Goal: Information Seeking & Learning: Find specific fact

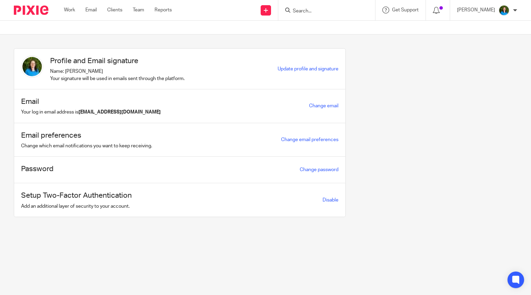
click at [318, 9] on input "Search" at bounding box center [323, 11] width 62 height 6
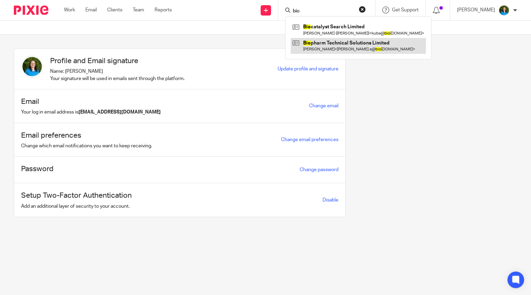
type input "bio"
click at [320, 45] on link at bounding box center [358, 46] width 135 height 16
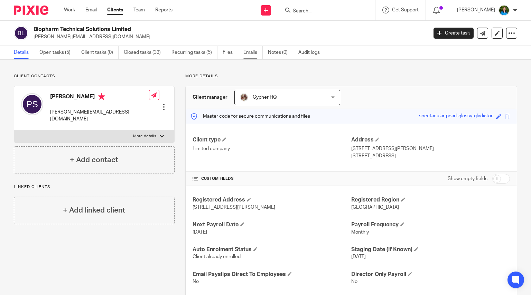
click at [245, 52] on link "Emails" at bounding box center [252, 52] width 19 height 13
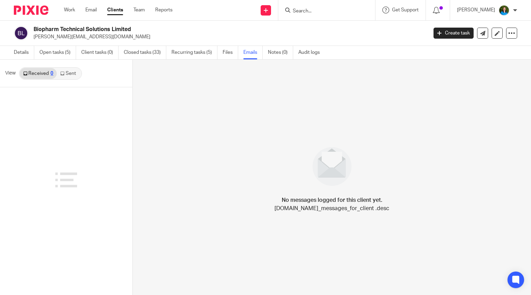
click at [70, 72] on link "Sent" at bounding box center [69, 73] width 24 height 11
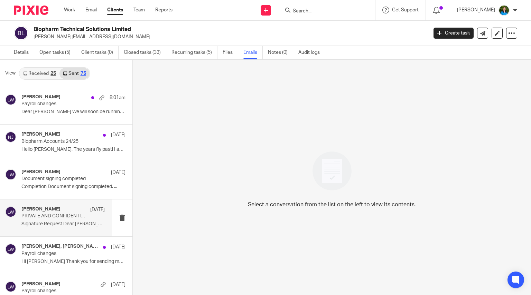
click at [61, 219] on p "PRIVATE AND CONFIDENTIAL - Payroll for Approval" at bounding box center [54, 216] width 67 height 6
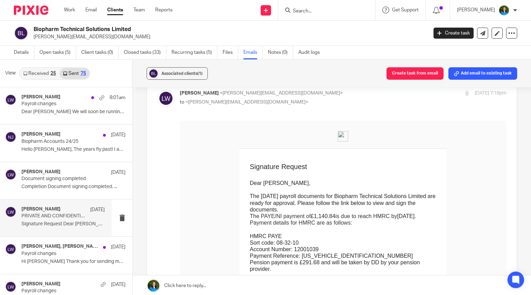
scroll to position [69, 0]
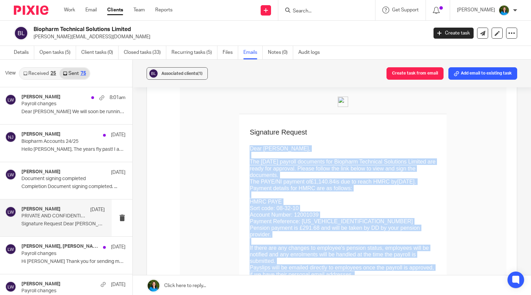
drag, startPoint x: 209, startPoint y: 148, endPoint x: 457, endPoint y: 273, distance: 277.9
click at [436, 273] on td "Dear Paula, The July 2025 payroll documents for Biopharm Technical Solutions Li…" at bounding box center [342, 233] width 187 height 194
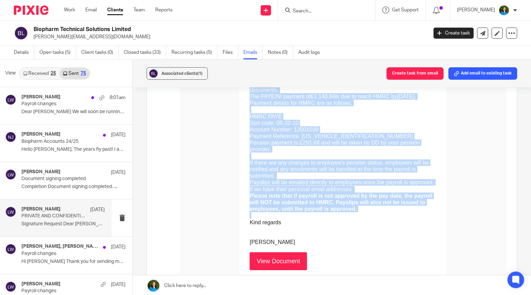
scroll to position [104, 0]
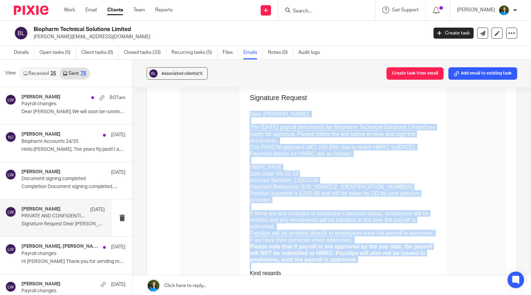
copy td "Dear Paula, The July 2025 payroll documents for Biopharm Technical Solutions Li…"
click at [278, 131] on p "The July 2025 payroll documents for Biopharm Technical Solutions Limited are re…" at bounding box center [342, 134] width 187 height 20
